Goal: Task Accomplishment & Management: Use online tool/utility

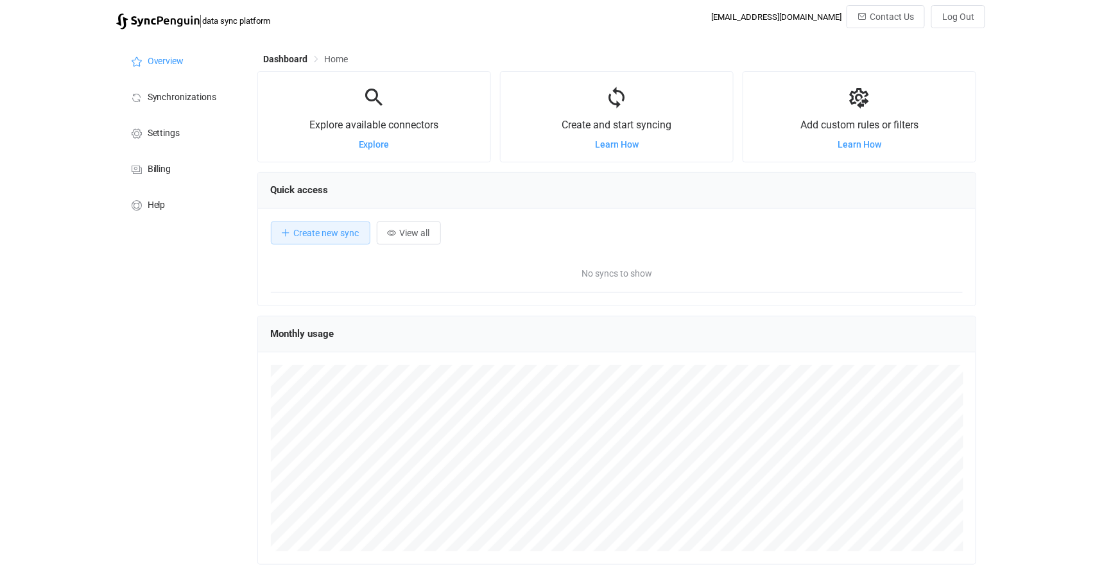
scroll to position [249, 719]
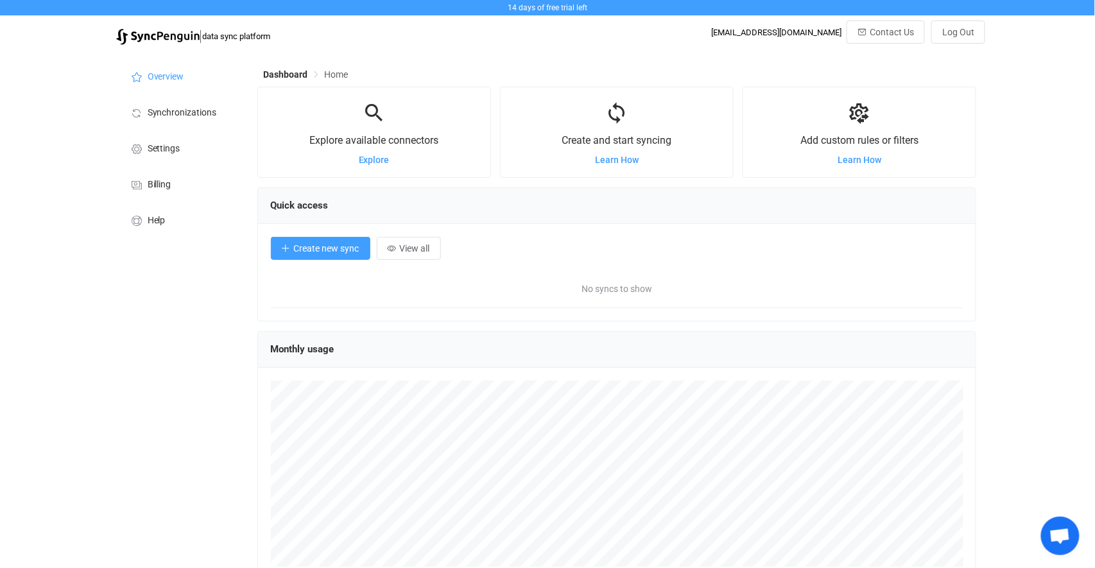
click at [328, 246] on span "Create new sync" at bounding box center [326, 248] width 65 height 10
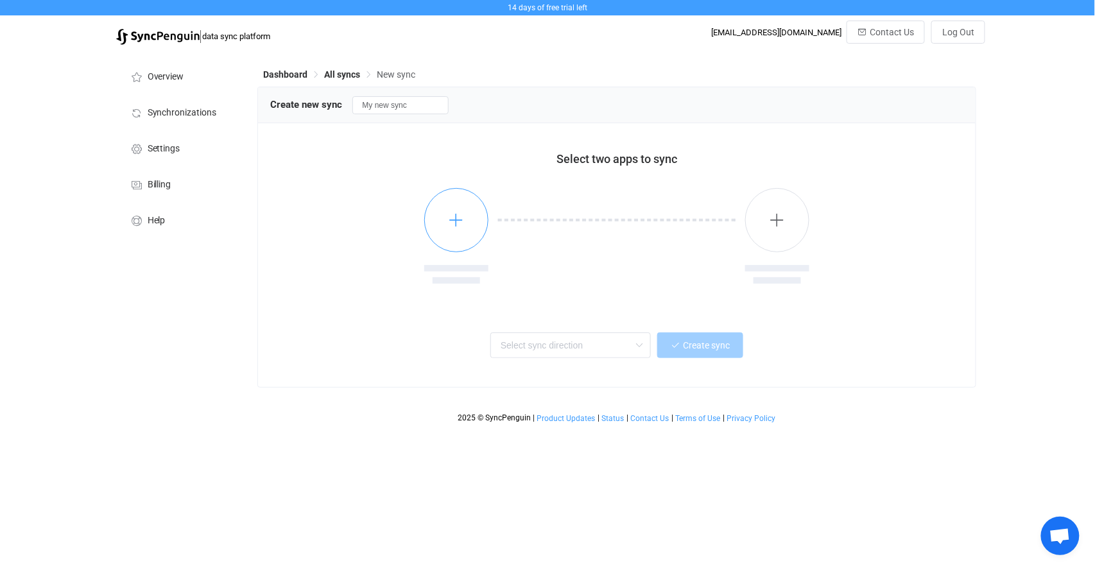
click at [455, 224] on icon "button" at bounding box center [456, 220] width 16 height 16
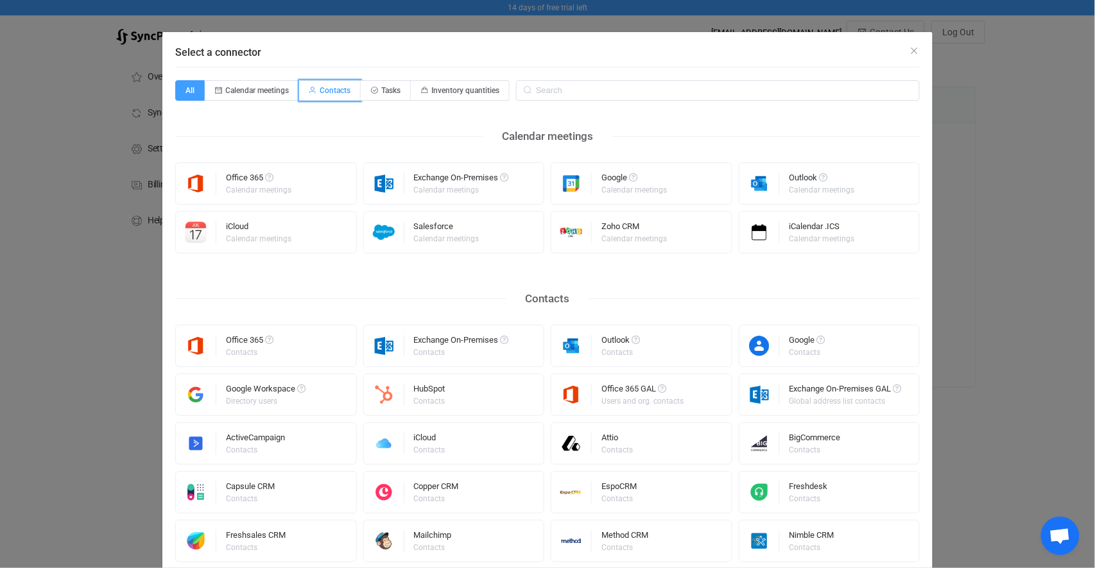
click at [340, 94] on span "Contacts" at bounding box center [335, 90] width 31 height 9
click at [311, 90] on input "Contacts" at bounding box center [306, 86] width 8 height 8
radio input "true"
radio input "false"
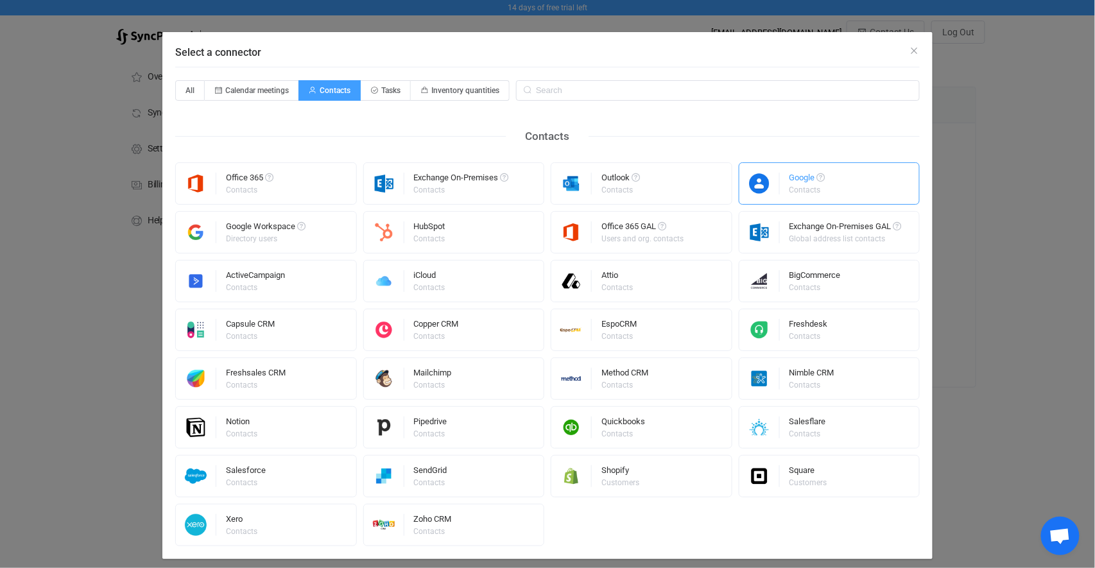
click at [799, 185] on div "Google" at bounding box center [807, 179] width 36 height 13
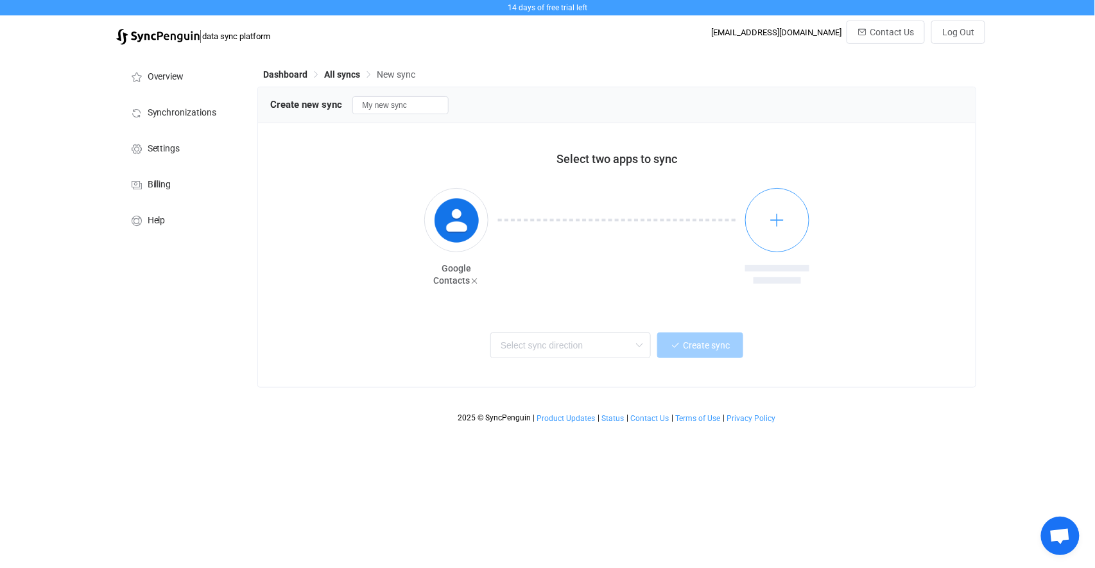
click at [782, 219] on icon "button" at bounding box center [777, 220] width 16 height 16
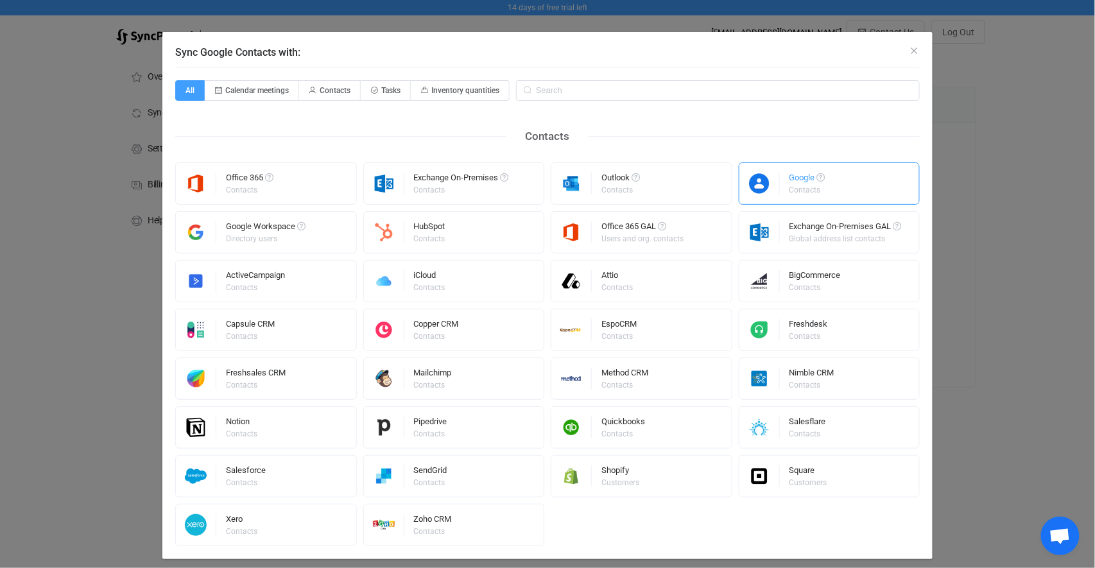
click at [781, 186] on div "Google Contacts" at bounding box center [829, 183] width 182 height 42
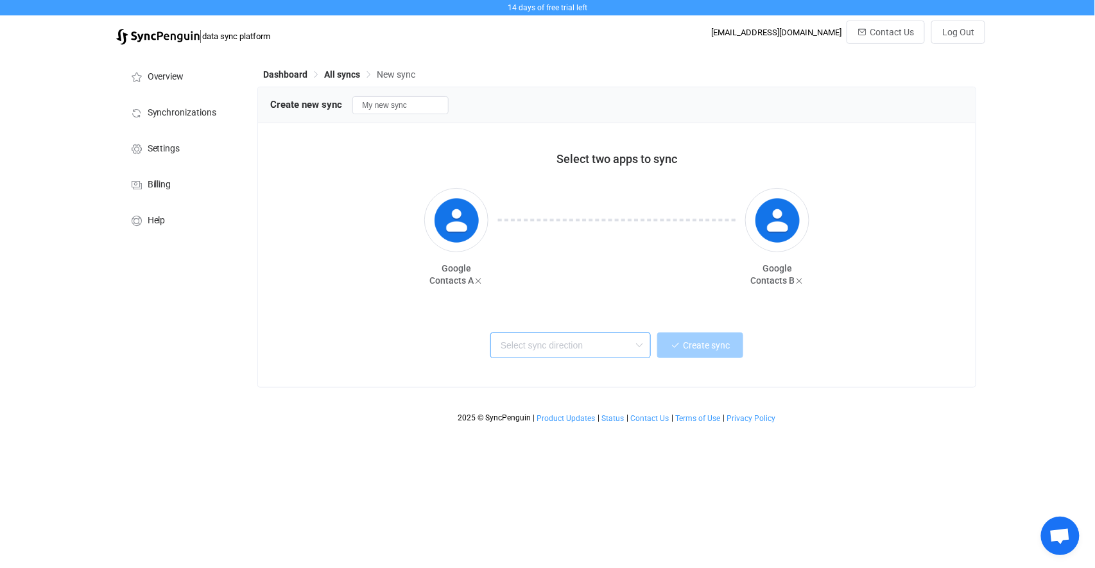
click at [539, 346] on input "text" at bounding box center [570, 345] width 160 height 26
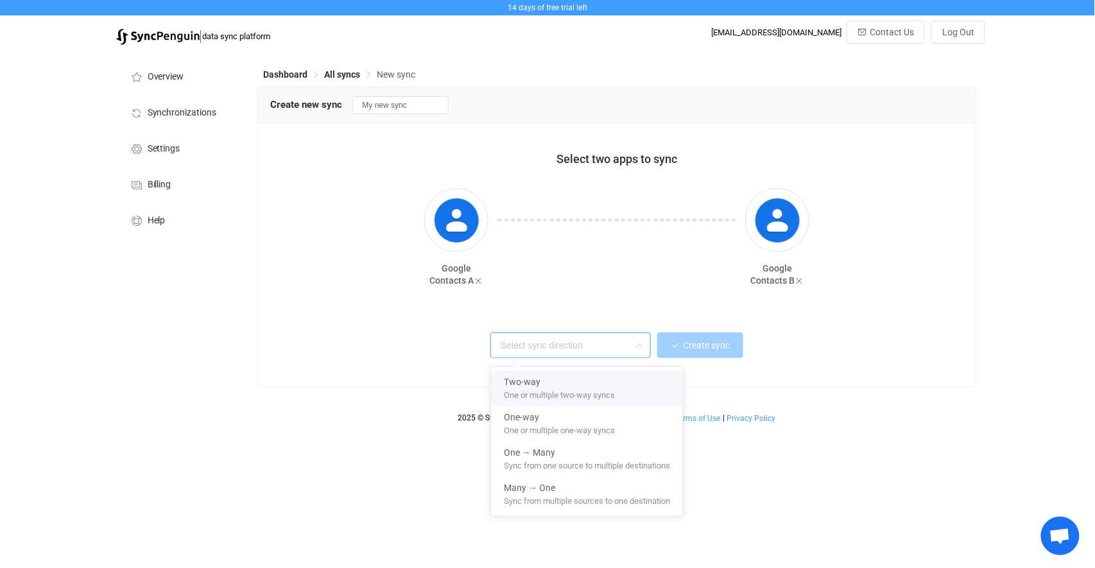
click at [555, 397] on span "One or multiple two-way syncs" at bounding box center [559, 393] width 111 height 14
type input "Two-way"
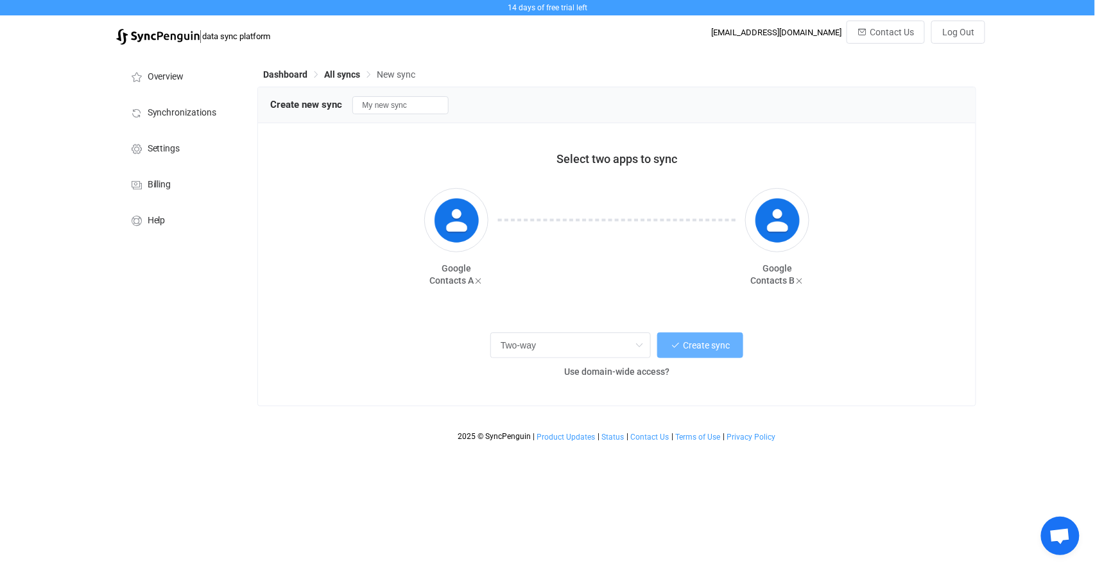
click at [700, 345] on span "Create sync" at bounding box center [706, 345] width 47 height 10
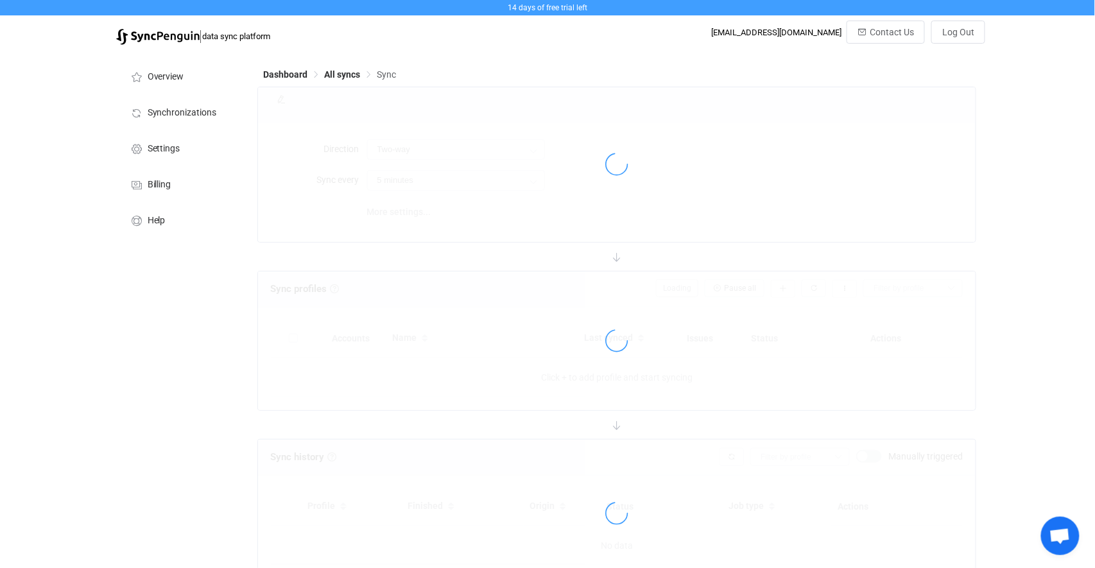
type input "10 minutes"
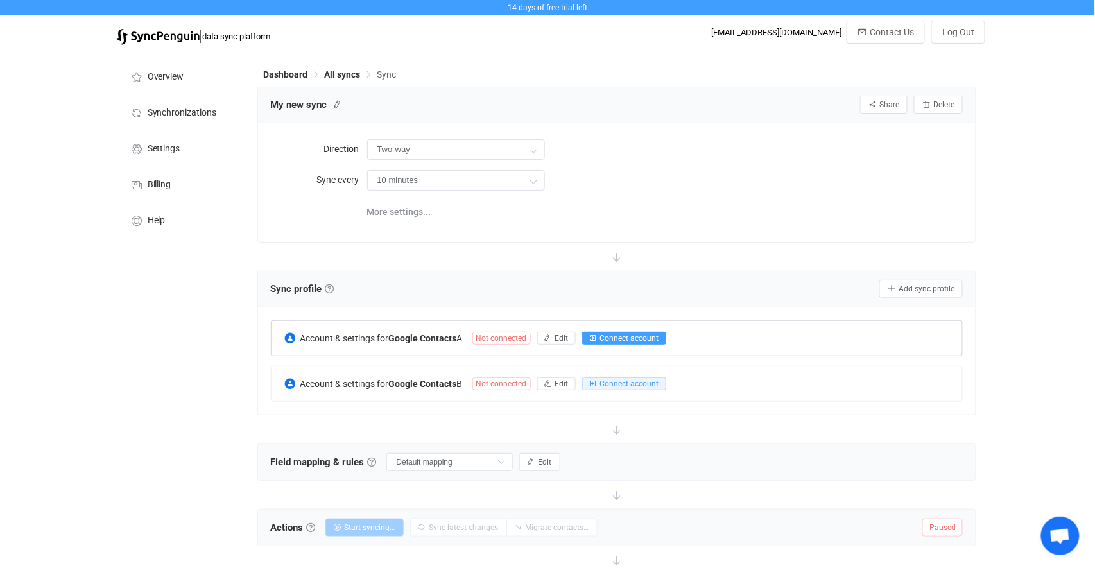
click at [620, 337] on span "Connect account" at bounding box center [629, 338] width 59 height 9
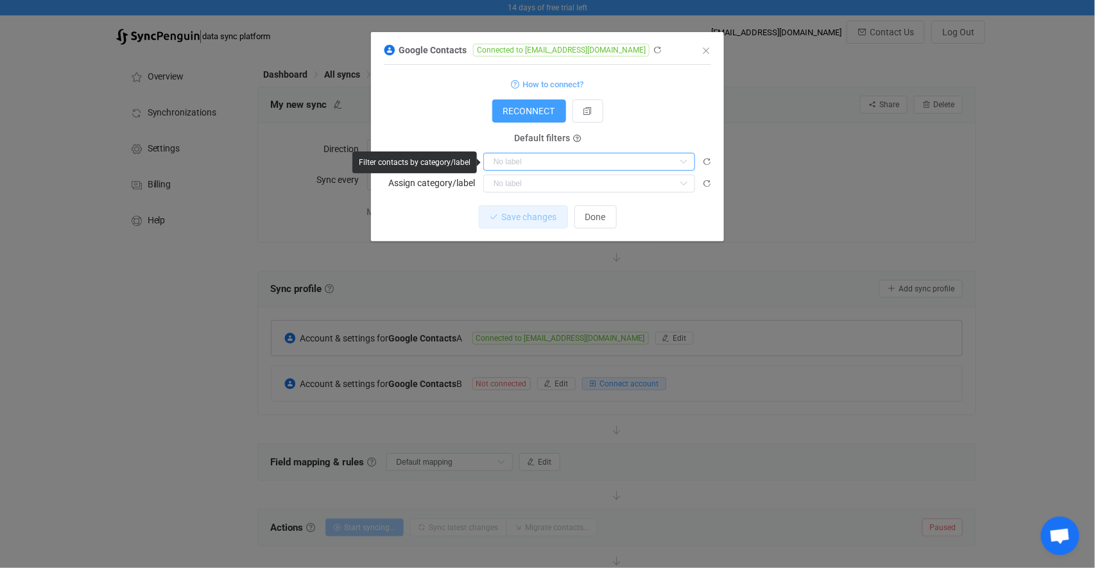
click at [517, 166] on input "dialog" at bounding box center [589, 162] width 212 height 18
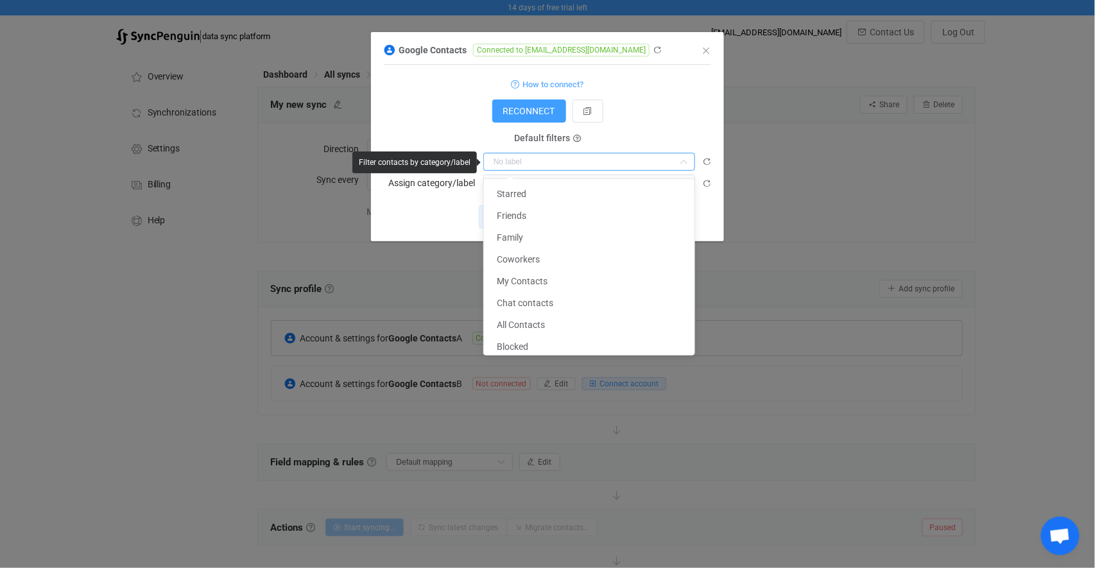
click at [517, 166] on input "dialog" at bounding box center [589, 162] width 212 height 18
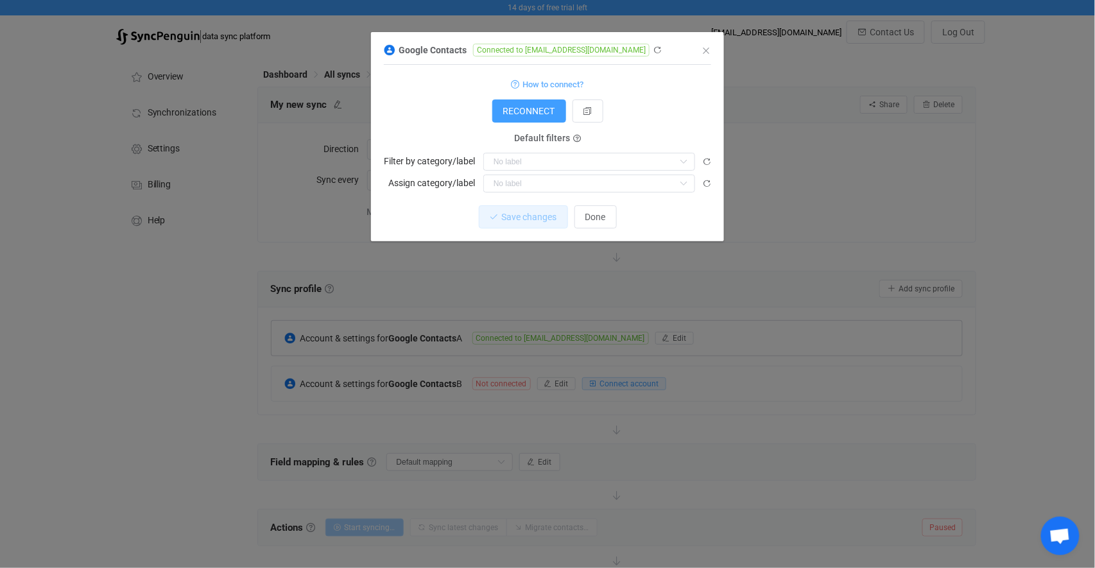
click at [466, 124] on form "How to connect? RECONNECT Service account Service account JSON Service account …" at bounding box center [547, 134] width 327 height 117
click at [530, 112] on span "RECONNECT" at bounding box center [529, 111] width 52 height 10
click at [603, 219] on span "Done" at bounding box center [595, 217] width 21 height 10
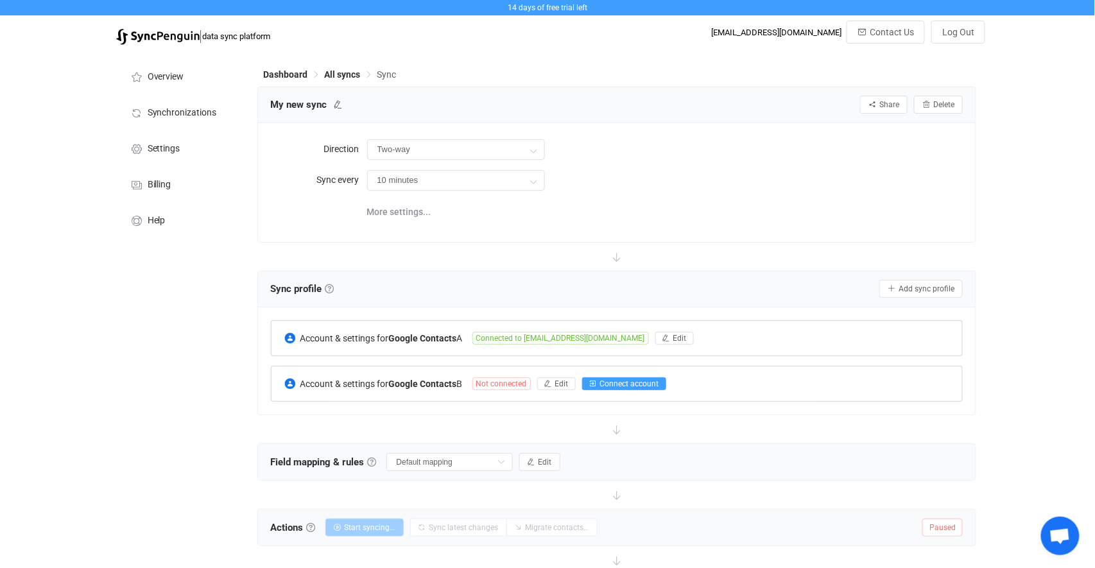
click at [633, 384] on span "Connect account" at bounding box center [629, 383] width 59 height 9
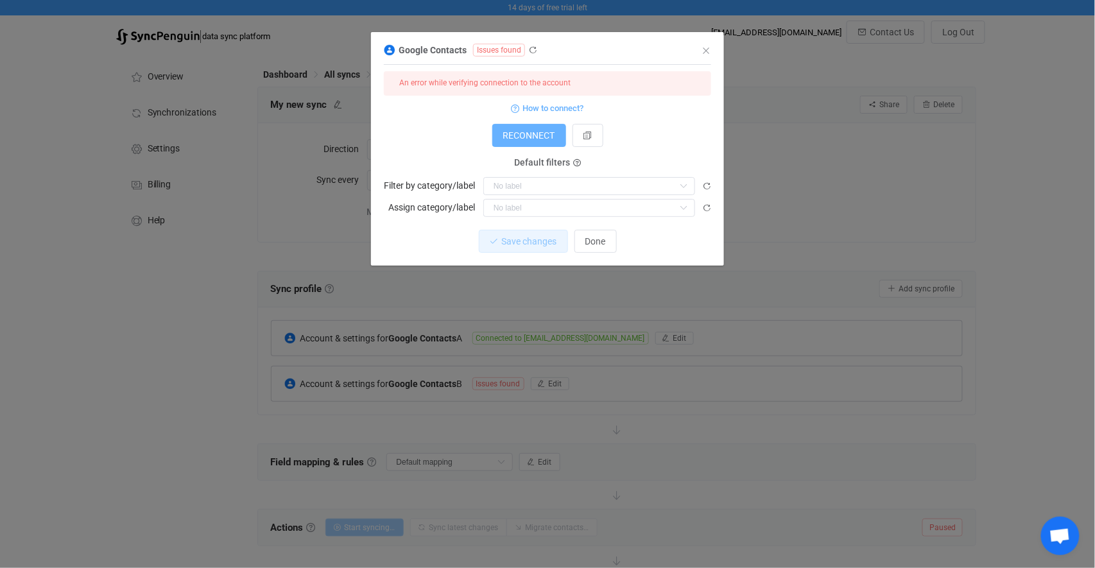
click at [536, 135] on span "RECONNECT" at bounding box center [529, 135] width 52 height 10
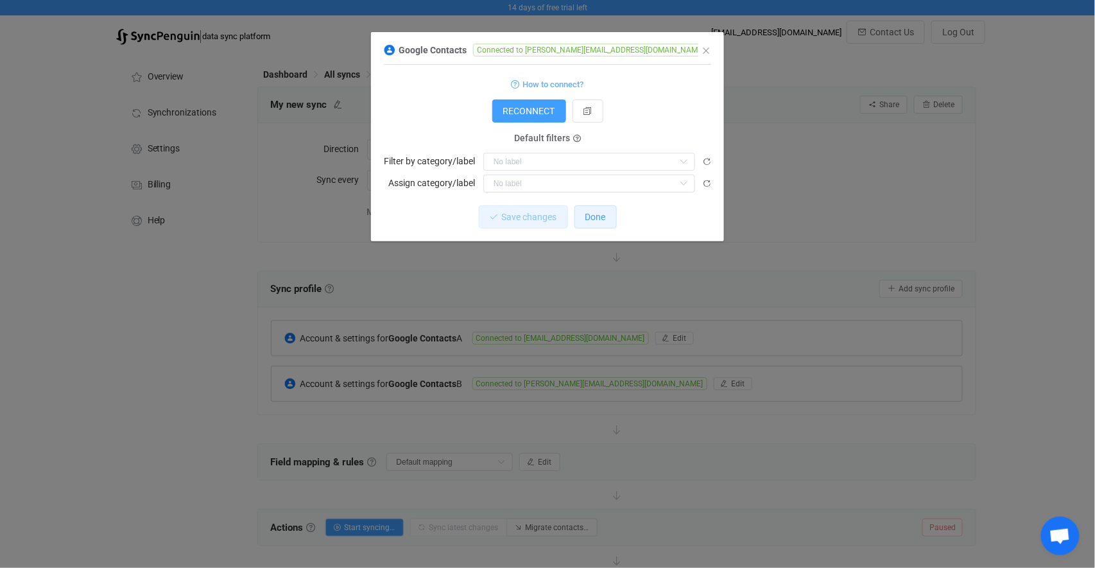
click at [589, 216] on span "Done" at bounding box center [595, 217] width 21 height 10
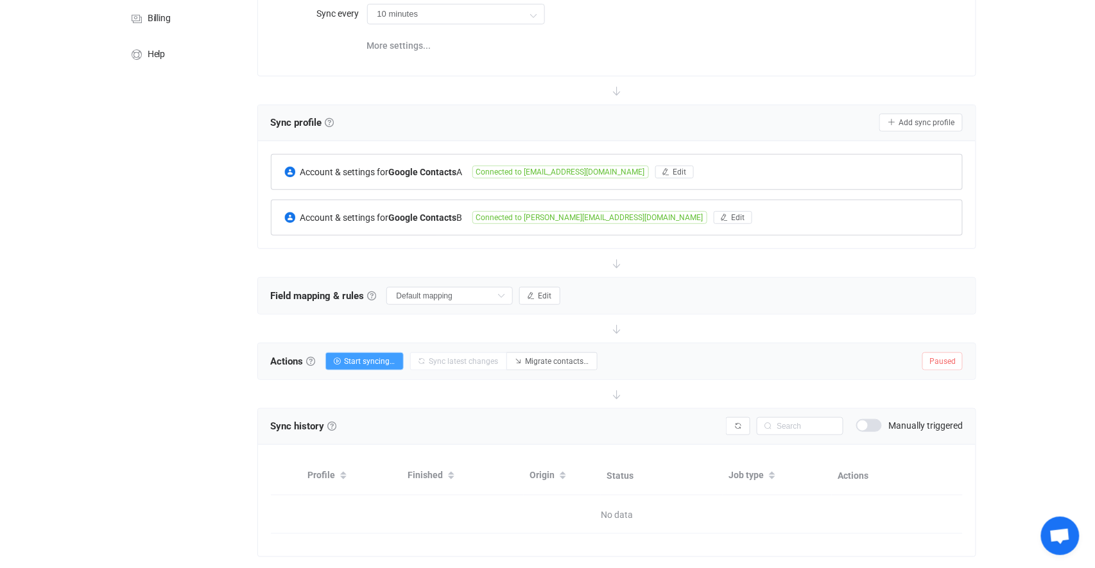
scroll to position [153, 0]
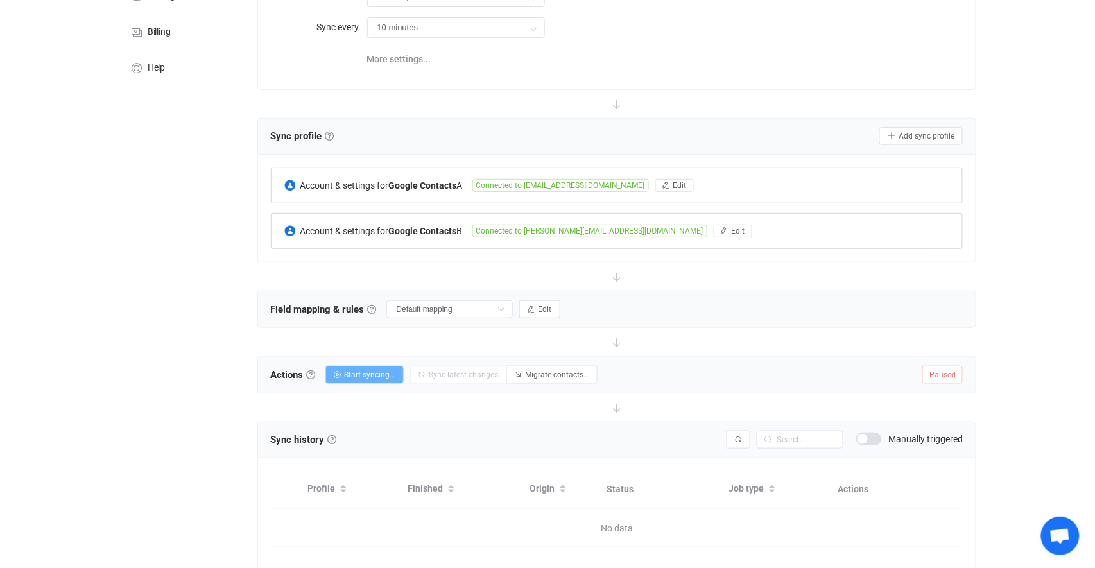
click at [381, 377] on span "Start syncing…" at bounding box center [370, 374] width 51 height 9
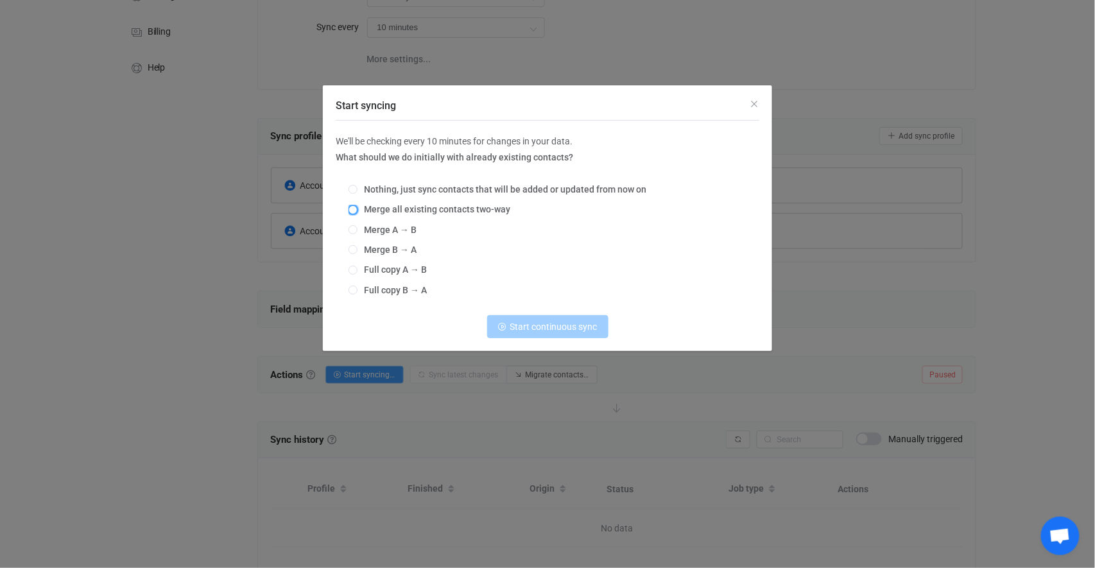
click at [354, 209] on span "Start syncing" at bounding box center [352, 209] width 9 height 9
click at [354, 209] on input "Merge all existing contacts two-way" at bounding box center [352, 210] width 9 height 10
radio input "true"
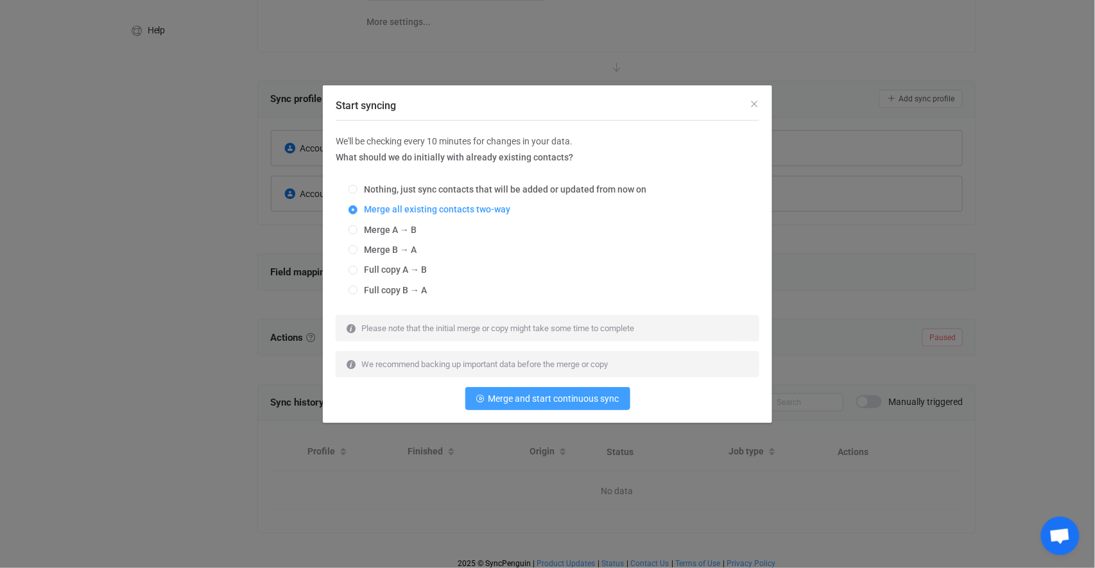
scroll to position [191, 0]
click at [538, 405] on button "Merge and start continuous sync" at bounding box center [547, 398] width 165 height 23
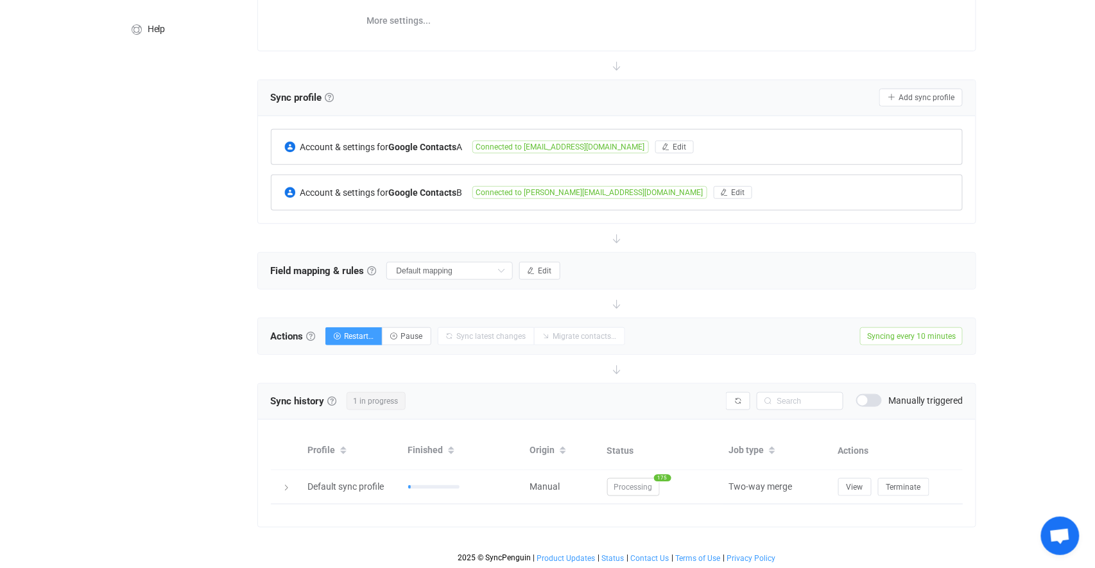
scroll to position [191, 0]
